Goal: Information Seeking & Learning: Check status

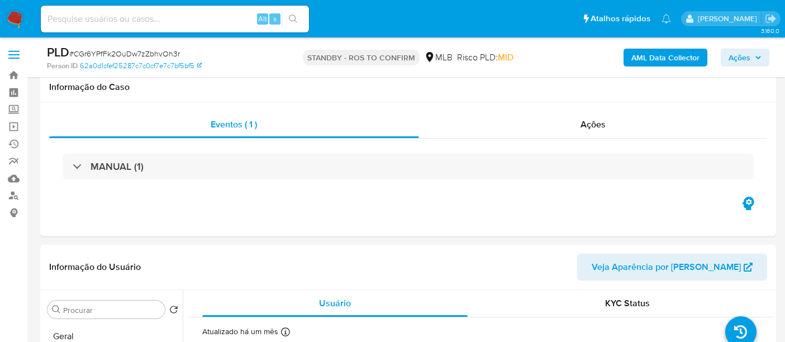
select select "10"
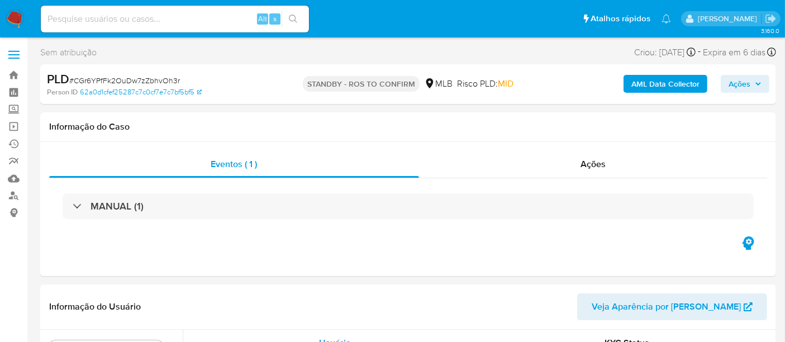
click at [97, 18] on input at bounding box center [175, 19] width 268 height 15
paste input "T1MXuQKiVfp5OA1cnuSueIw1"
type input "T1MXuQKiVfp5OA1cnuSueIw1"
click at [290, 18] on icon "search-icon" at bounding box center [293, 19] width 9 height 9
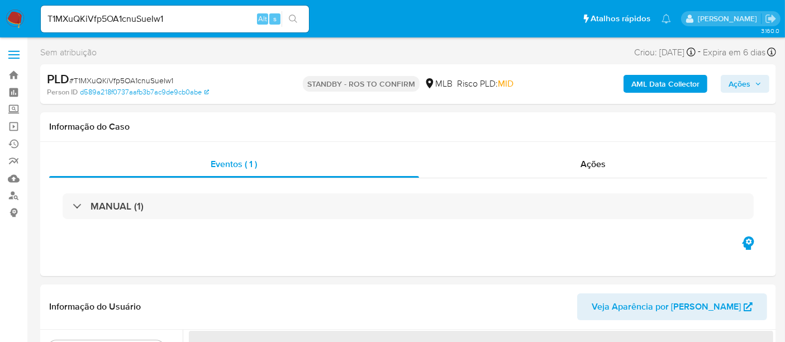
select select "10"
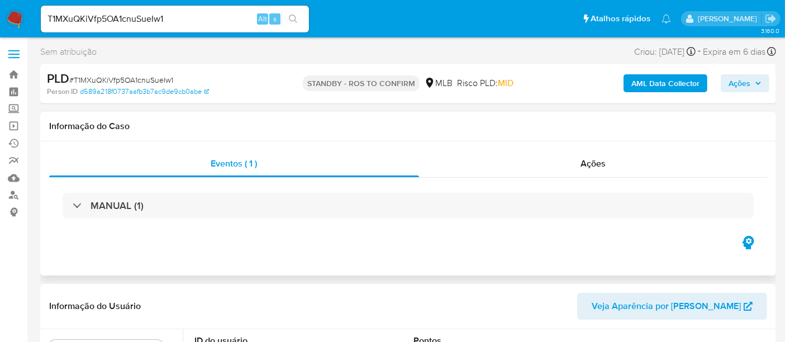
scroll to position [124, 0]
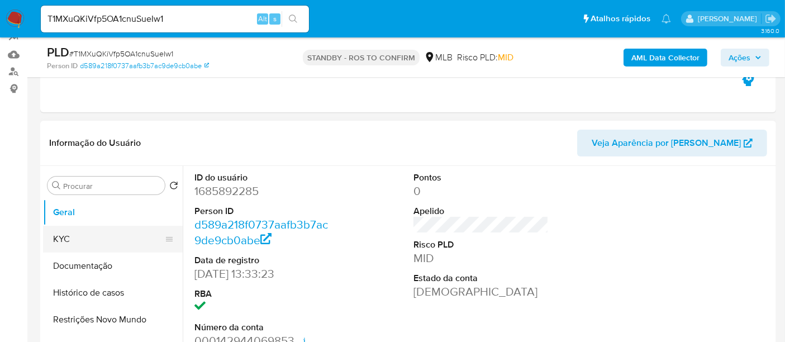
click at [59, 245] on button "KYC" at bounding box center [108, 239] width 131 height 27
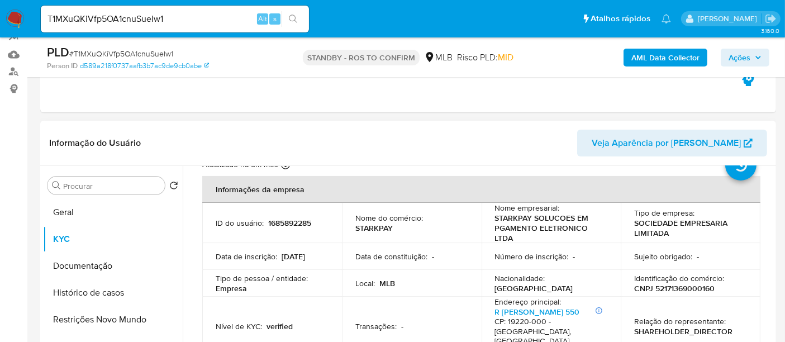
scroll to position [62, 0]
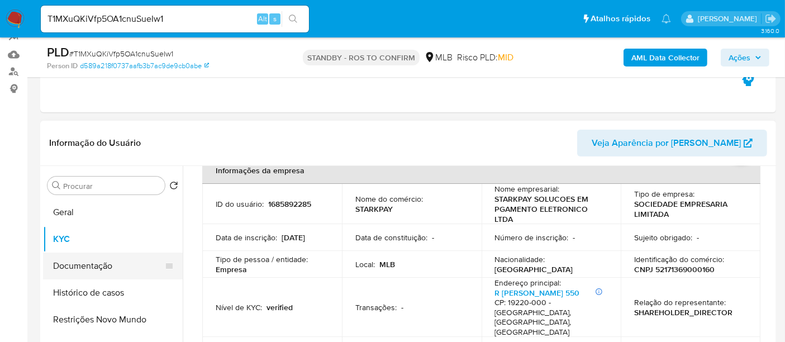
drag, startPoint x: 70, startPoint y: 267, endPoint x: 95, endPoint y: 266, distance: 25.2
click at [70, 267] on button "Documentação" at bounding box center [108, 265] width 131 height 27
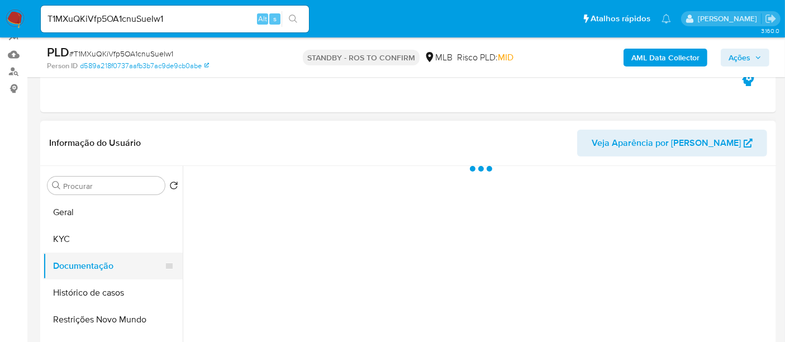
scroll to position [0, 0]
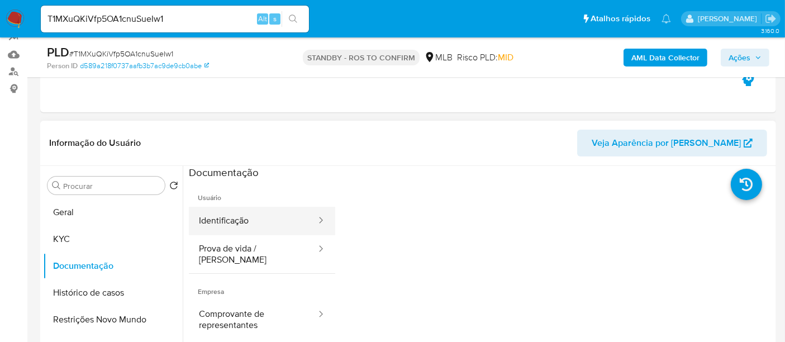
click at [252, 218] on button "Identificação" at bounding box center [253, 221] width 128 height 28
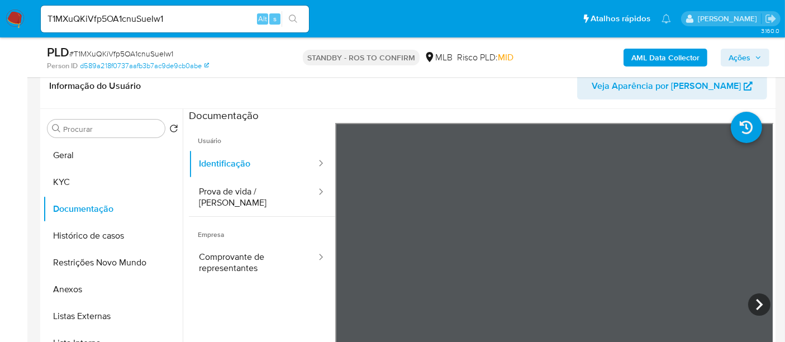
scroll to position [183, 0]
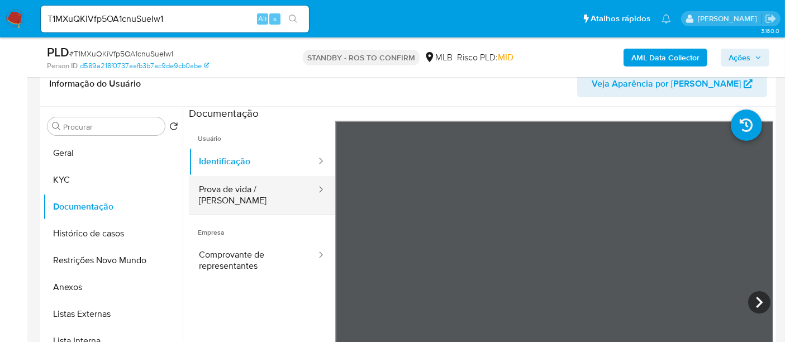
drag, startPoint x: 233, startPoint y: 194, endPoint x: 238, endPoint y: 192, distance: 6.0
click at [233, 194] on button "Prova de vida / [PERSON_NAME]" at bounding box center [253, 195] width 128 height 38
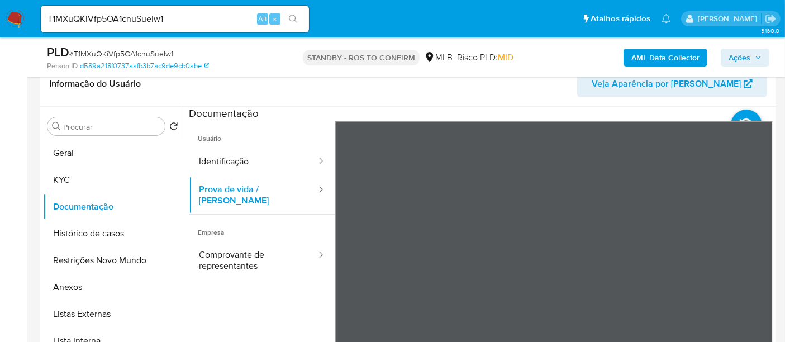
drag, startPoint x: 243, startPoint y: 248, endPoint x: 333, endPoint y: 246, distance: 89.9
click at [246, 248] on button "Comprovante de representantes" at bounding box center [253, 260] width 128 height 38
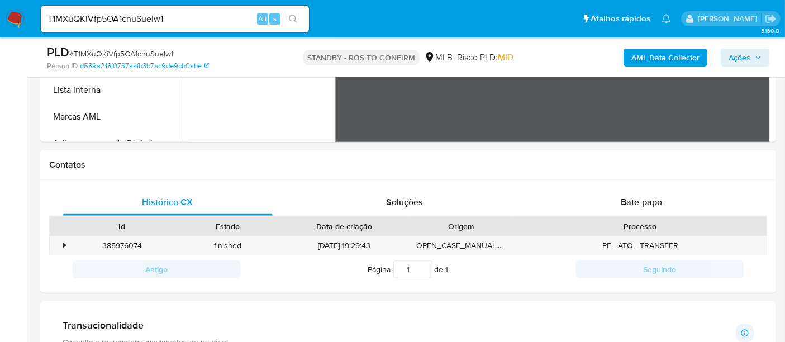
scroll to position [455, 0]
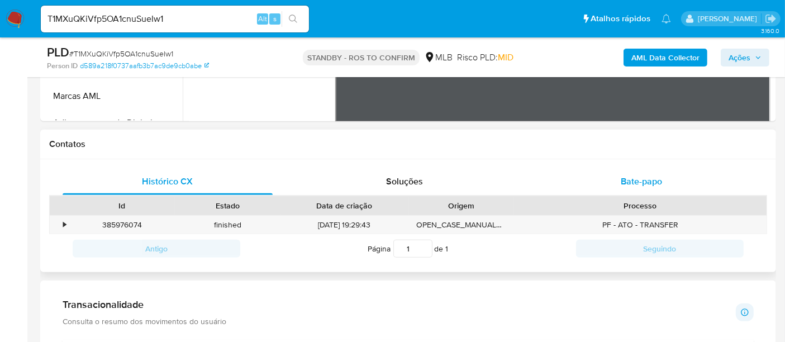
click at [646, 182] on span "Bate-papo" at bounding box center [640, 181] width 41 height 13
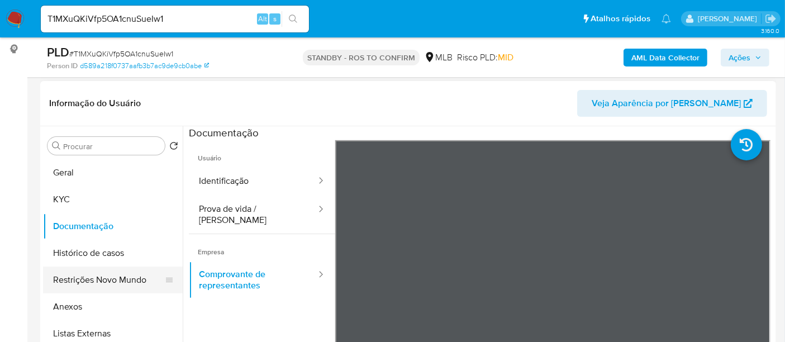
scroll to position [186, 0]
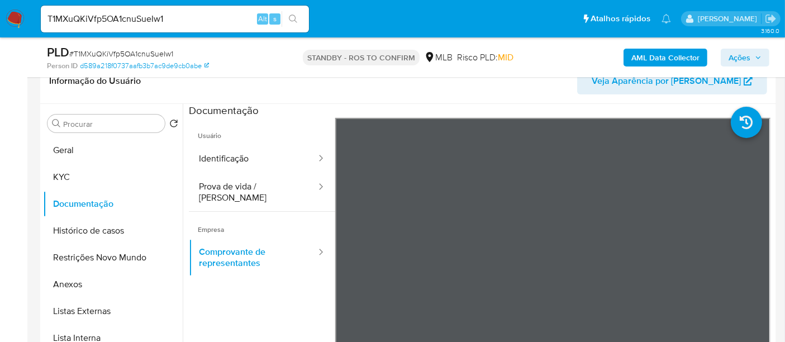
drag, startPoint x: 68, startPoint y: 176, endPoint x: 182, endPoint y: 152, distance: 115.9
click at [71, 177] on button "KYC" at bounding box center [113, 177] width 140 height 27
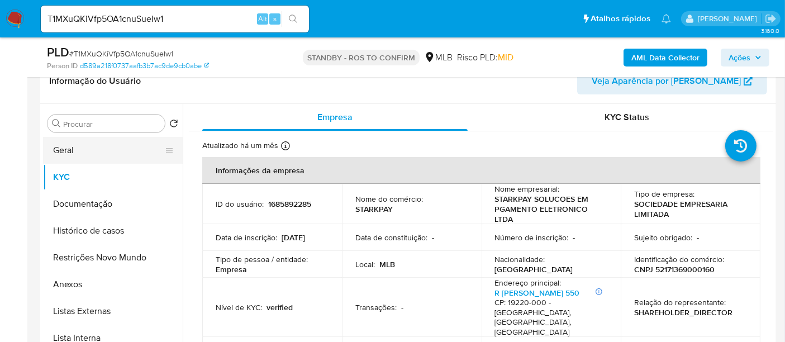
click at [68, 149] on button "Geral" at bounding box center [108, 150] width 131 height 27
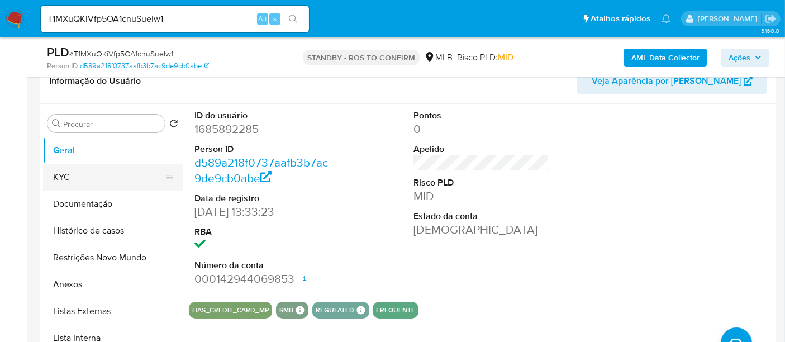
click at [83, 178] on button "KYC" at bounding box center [108, 177] width 131 height 27
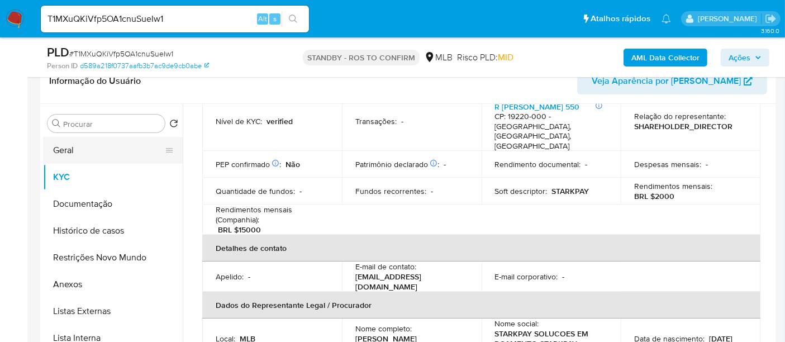
click at [68, 152] on button "Geral" at bounding box center [108, 150] width 131 height 27
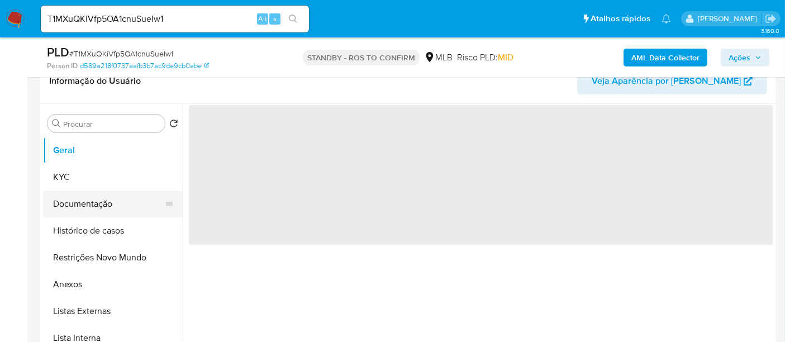
scroll to position [0, 0]
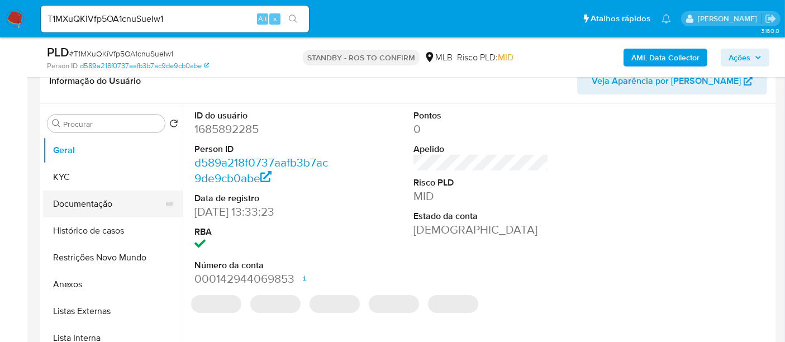
click at [82, 209] on button "Documentação" at bounding box center [108, 203] width 131 height 27
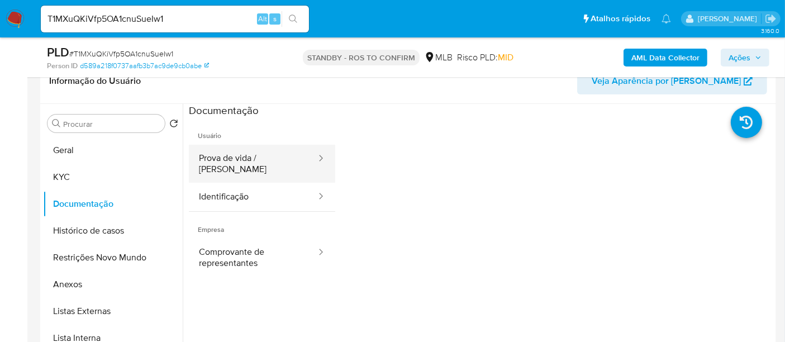
click at [263, 149] on button "Prova de vida / [PERSON_NAME]" at bounding box center [253, 164] width 128 height 38
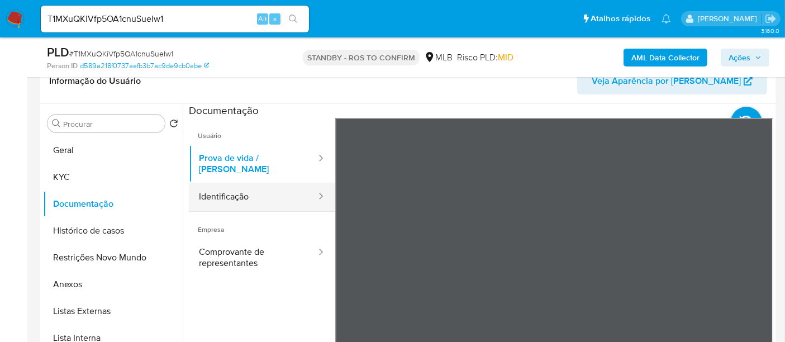
click at [261, 190] on button "Identificação" at bounding box center [253, 197] width 128 height 28
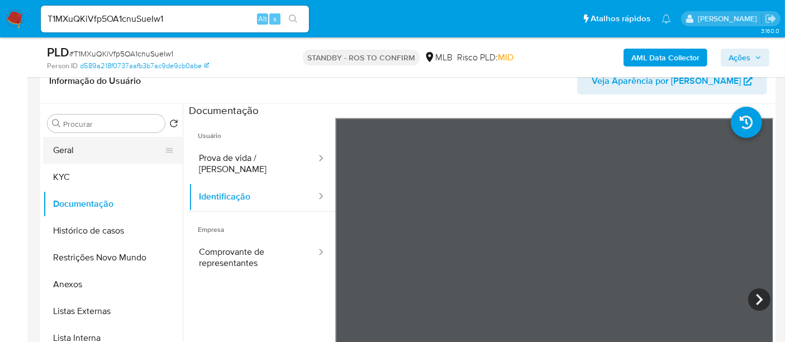
click at [82, 144] on button "Geral" at bounding box center [108, 150] width 131 height 27
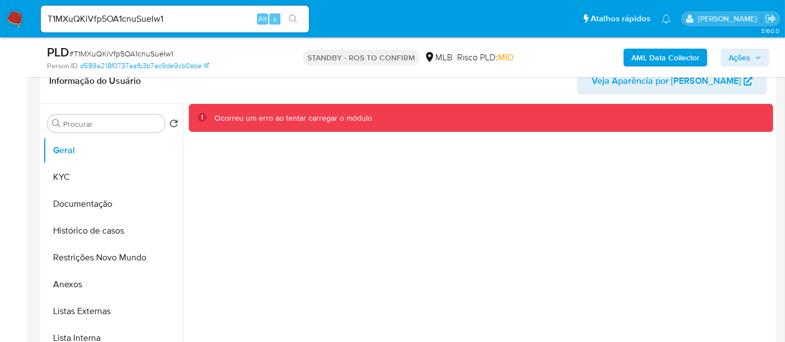
click at [559, 265] on div "Ocorreu um erro ao tentar carregar o módulo" at bounding box center [478, 247] width 590 height 286
click at [296, 17] on icon "search-icon" at bounding box center [293, 19] width 9 height 9
click at [290, 16] on icon "search-icon" at bounding box center [293, 19] width 9 height 9
click at [0, 20] on nav "Pausado Ver notificaciones T1MXuQKiVfp5OA1cnuSueIw1 Alt s Atalhos rápidos Presi…" at bounding box center [392, 18] width 785 height 37
click at [8, 20] on img at bounding box center [15, 18] width 19 height 19
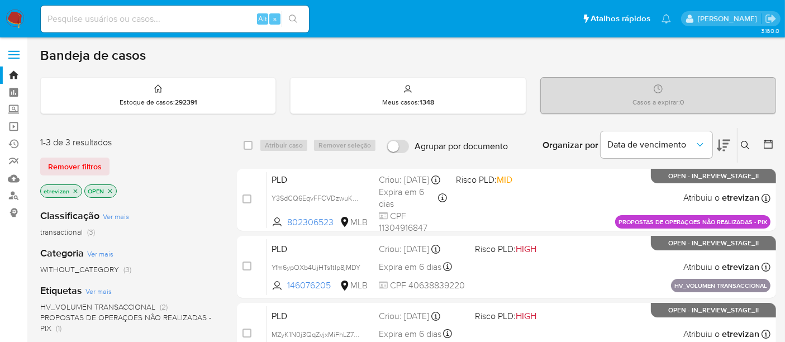
click at [153, 22] on input at bounding box center [175, 19] width 268 height 15
paste input "T1MXuQKiVfp5OA1cnuSueIw1"
type input "T1MXuQKiVfp5OA1cnuSueIw1"
drag, startPoint x: 295, startPoint y: 13, endPoint x: 341, endPoint y: 17, distance: 46.5
click at [296, 13] on button "search-icon" at bounding box center [292, 19] width 23 height 16
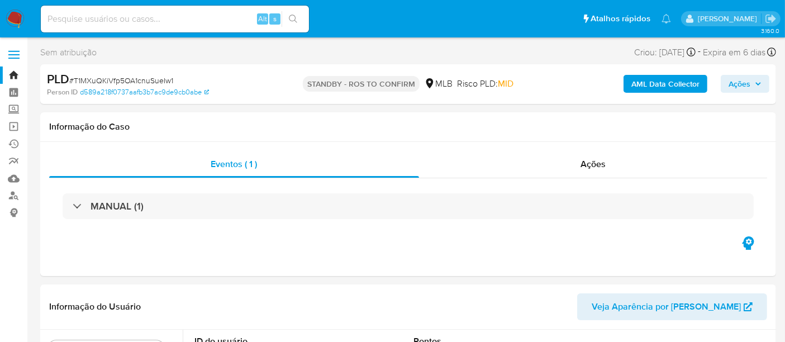
select select "10"
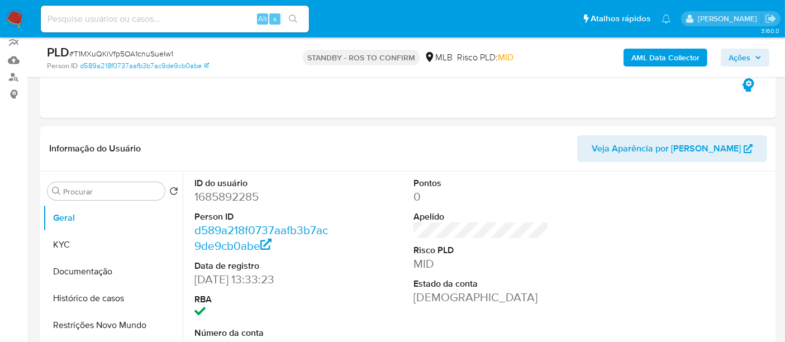
scroll to position [141, 0]
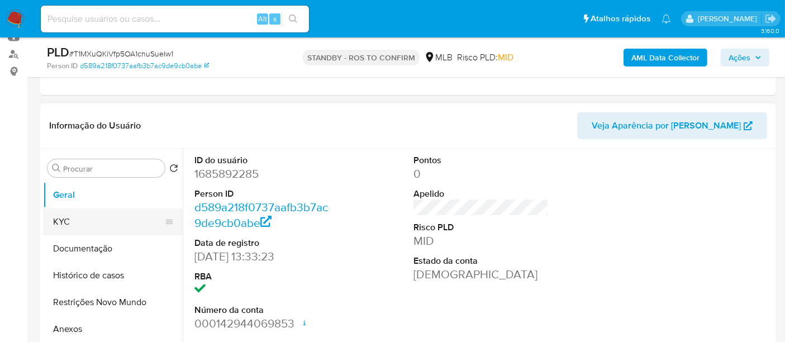
drag, startPoint x: 70, startPoint y: 224, endPoint x: 90, endPoint y: 222, distance: 20.7
click at [70, 224] on button "KYC" at bounding box center [108, 221] width 131 height 27
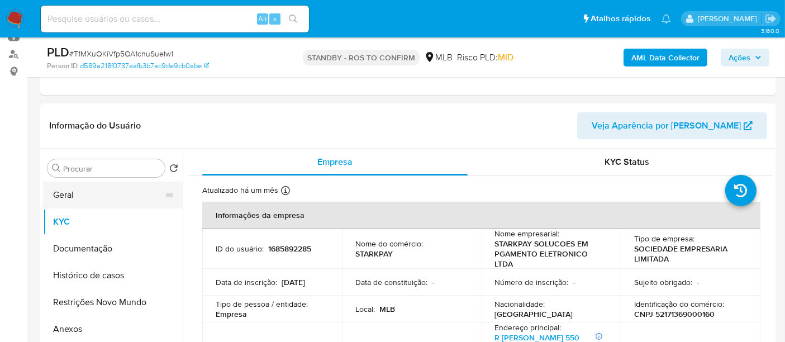
click at [71, 190] on button "Geral" at bounding box center [108, 195] width 131 height 27
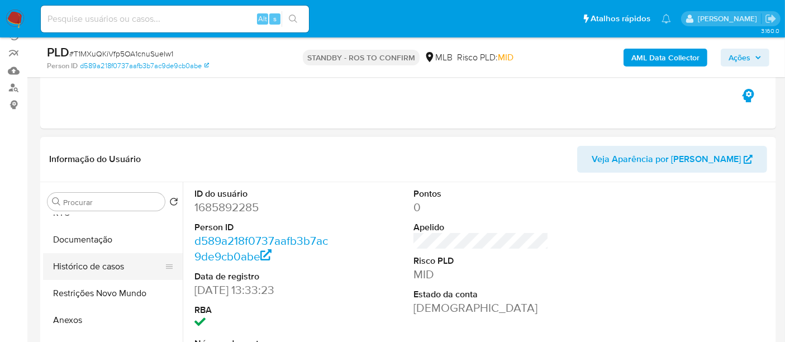
scroll to position [62, 0]
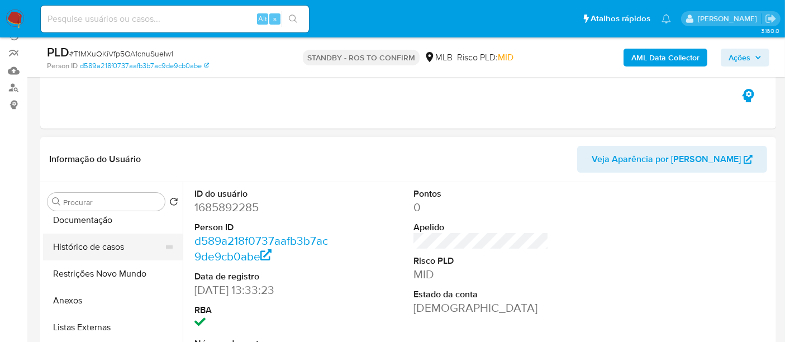
click at [95, 246] on button "Histórico de casos" at bounding box center [108, 246] width 131 height 27
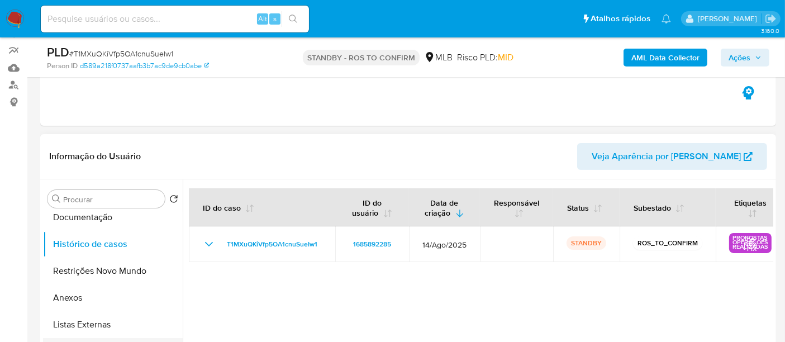
scroll to position [186, 0]
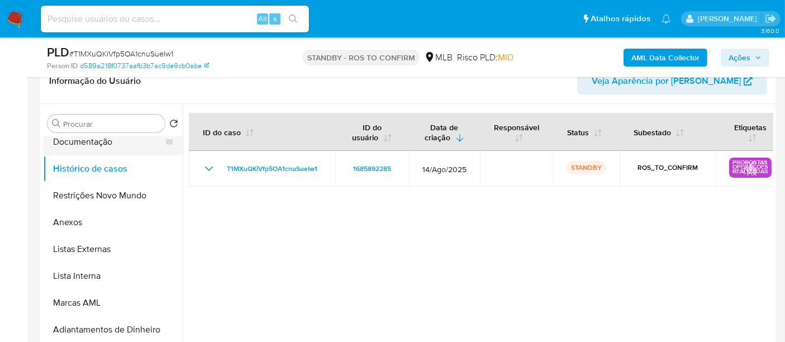
click at [94, 142] on button "Documentação" at bounding box center [108, 141] width 131 height 27
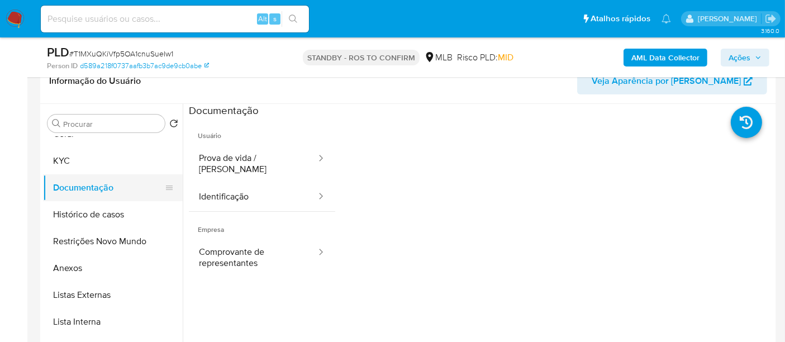
scroll to position [0, 0]
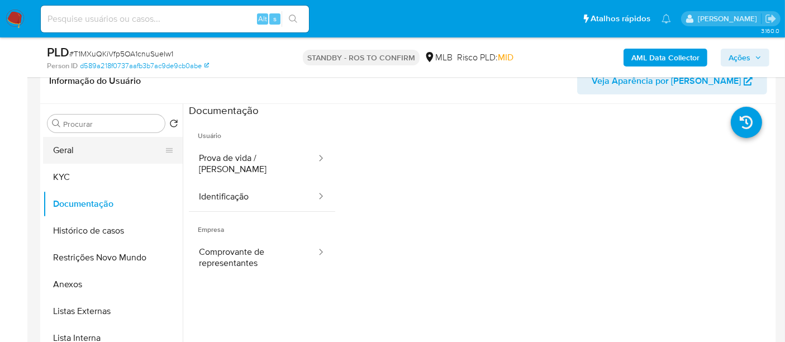
click at [73, 149] on button "Geral" at bounding box center [108, 150] width 131 height 27
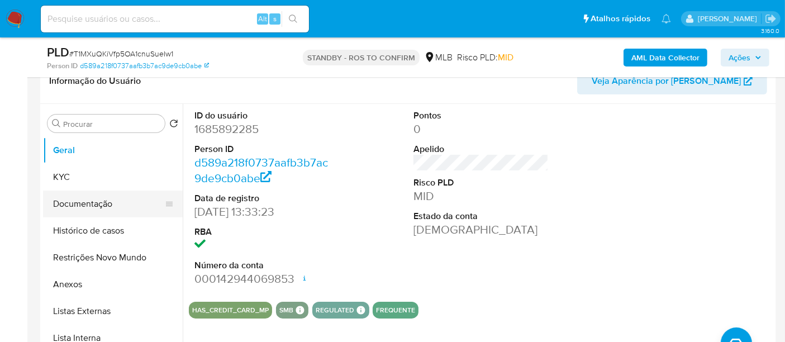
click at [86, 195] on button "Documentação" at bounding box center [108, 203] width 131 height 27
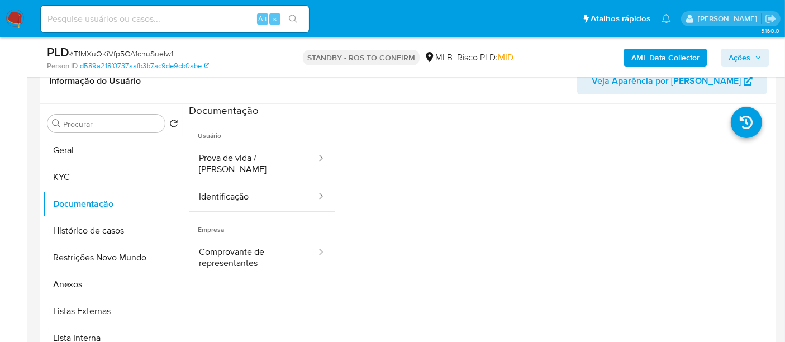
drag, startPoint x: 93, startPoint y: 232, endPoint x: 199, endPoint y: 230, distance: 105.6
click at [93, 230] on button "Histórico de casos" at bounding box center [113, 230] width 140 height 27
